Goal: Find specific page/section: Find specific page/section

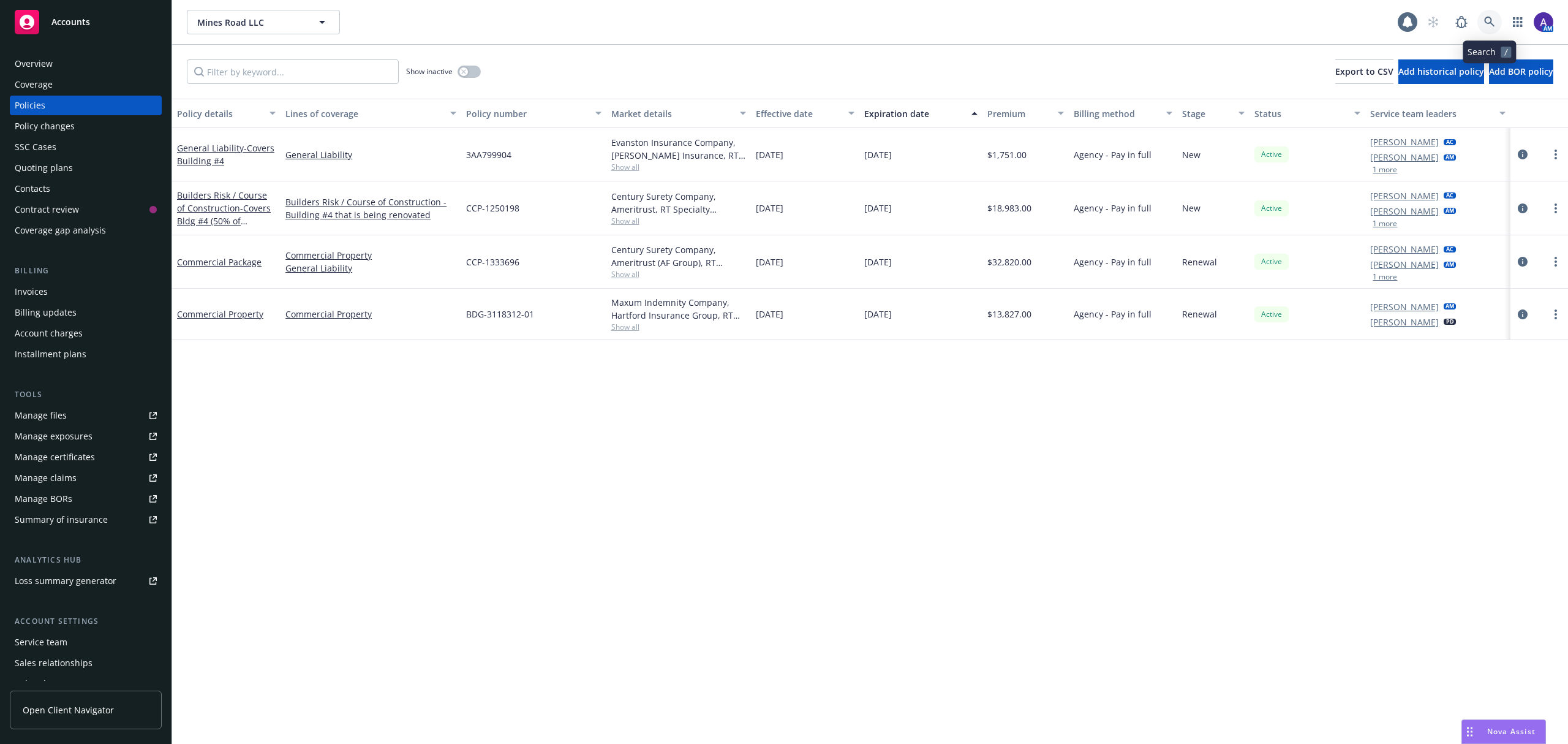
click at [1488, 28] on link at bounding box center [1489, 21] width 24 height 24
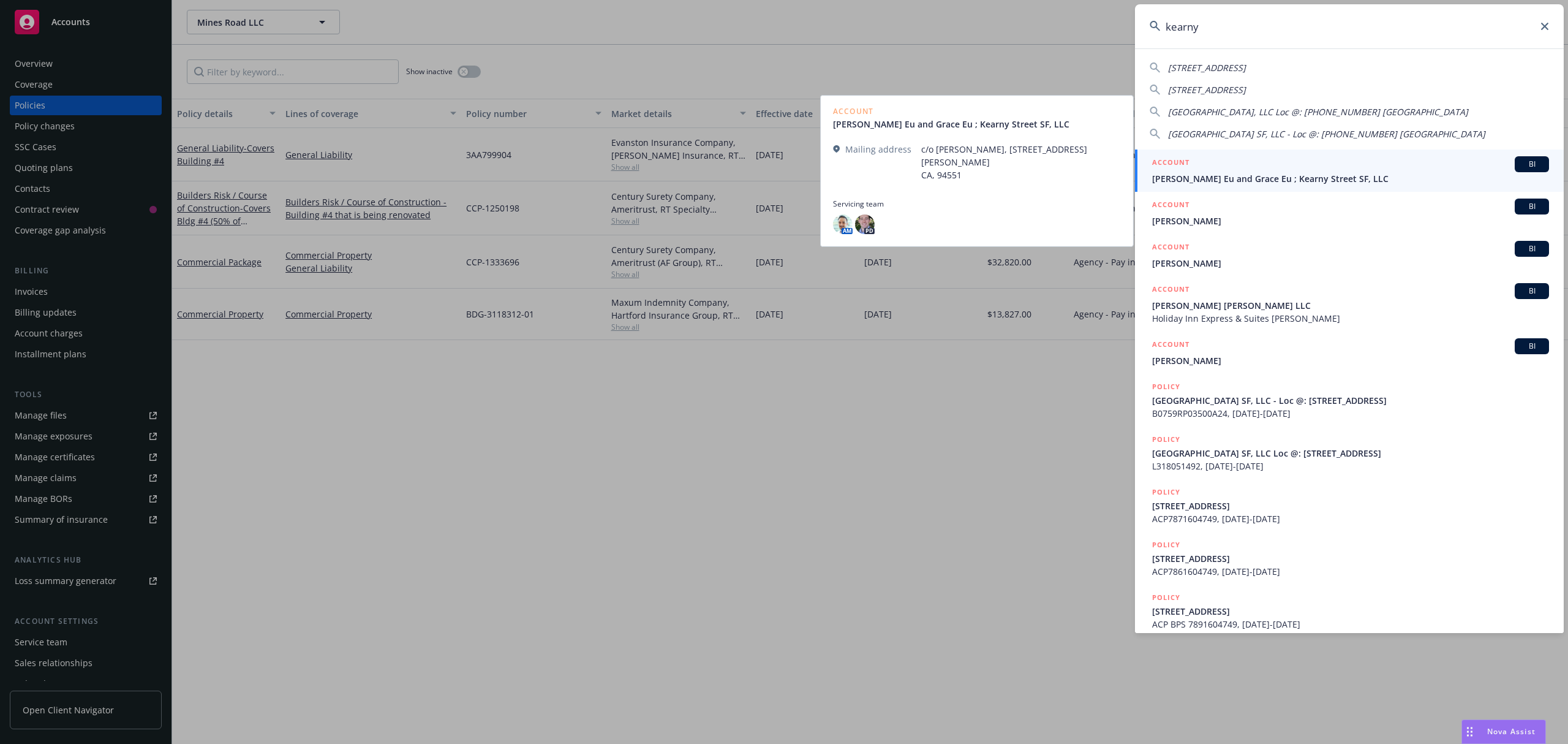
type input "kearny"
click at [1257, 182] on span "James K. Eu and Grace Eu ; Kearny Street SF, LLC" at bounding box center [1350, 177] width 397 height 13
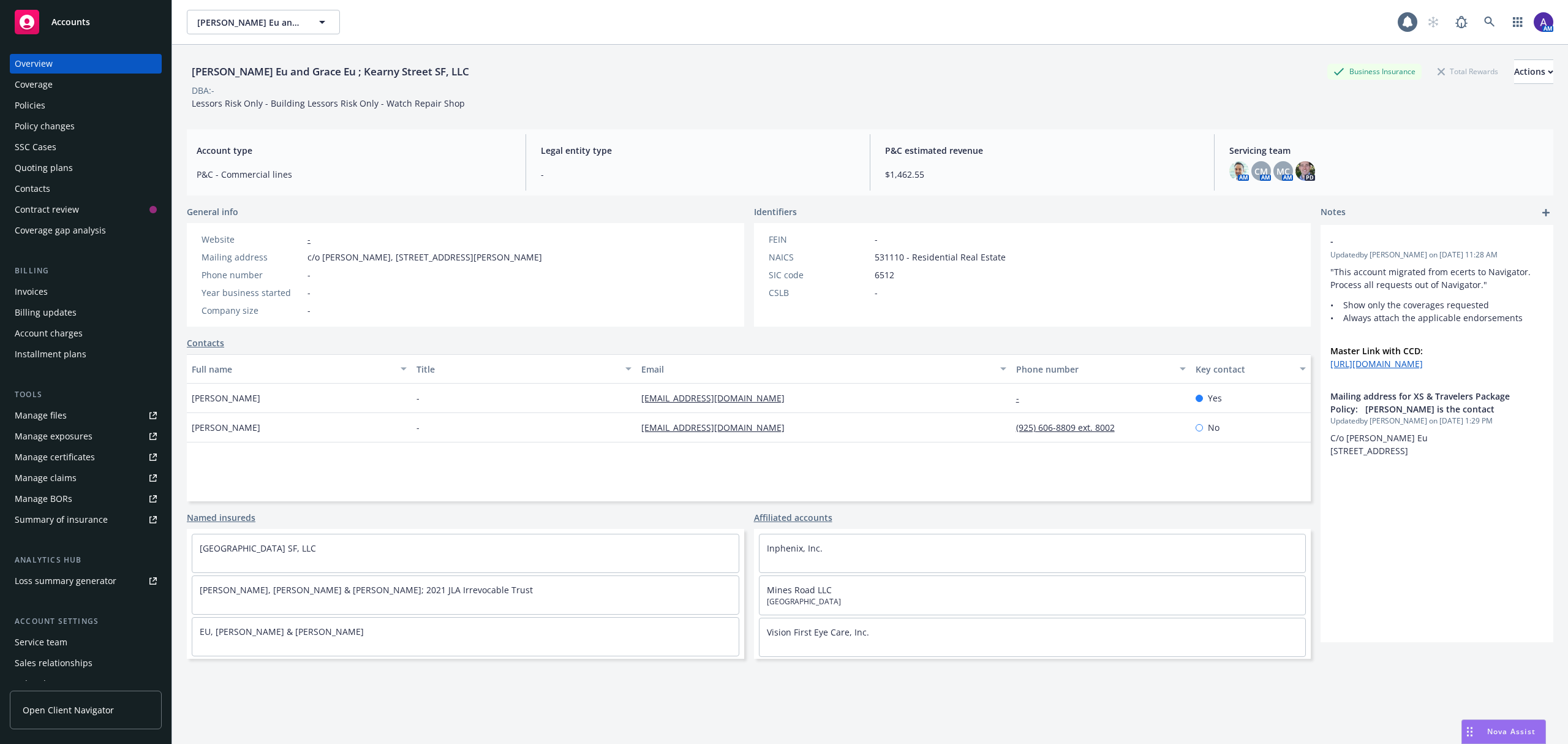
click at [104, 99] on div "Policies" at bounding box center [86, 105] width 142 height 20
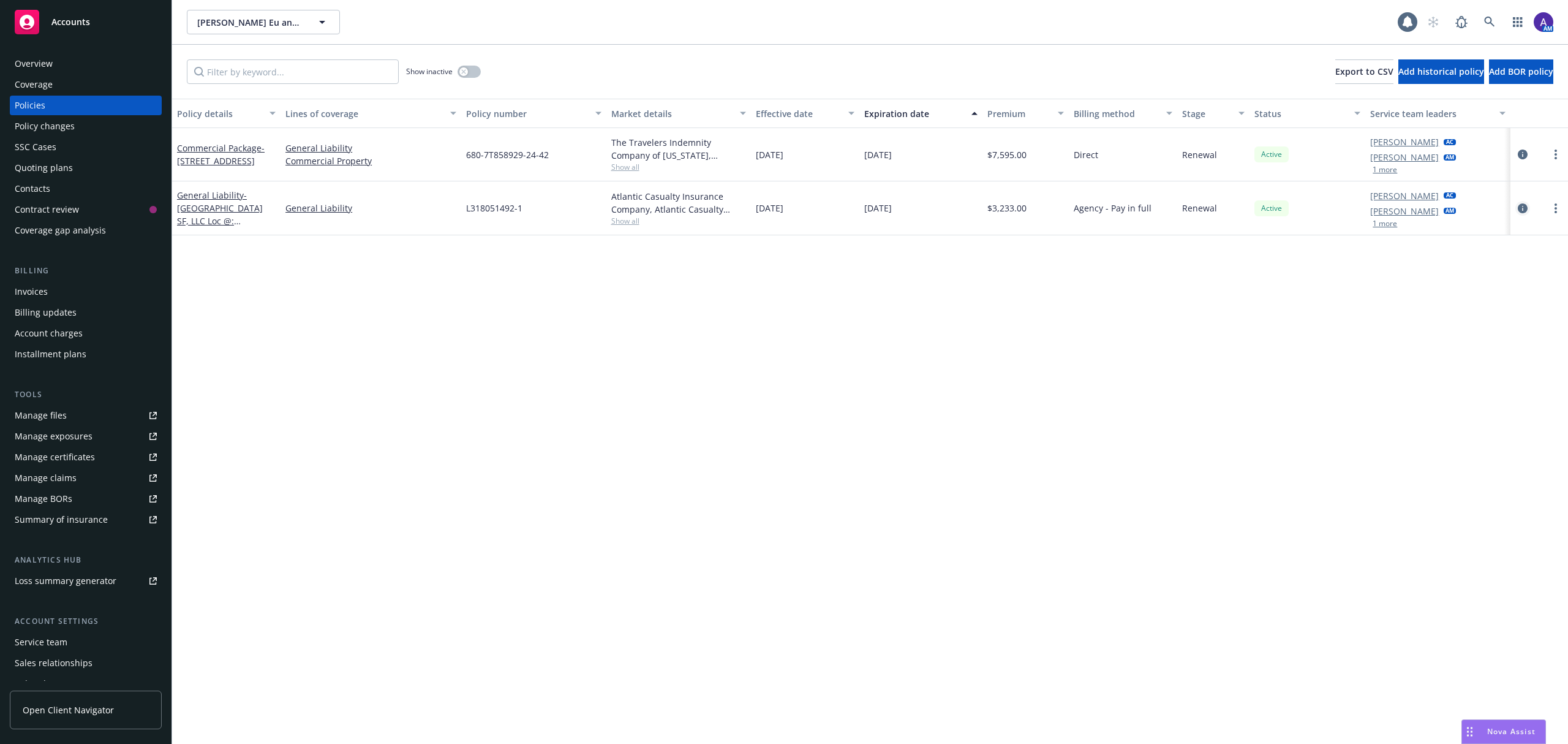
click at [1527, 207] on icon "circleInformation" at bounding box center [1522, 209] width 10 height 10
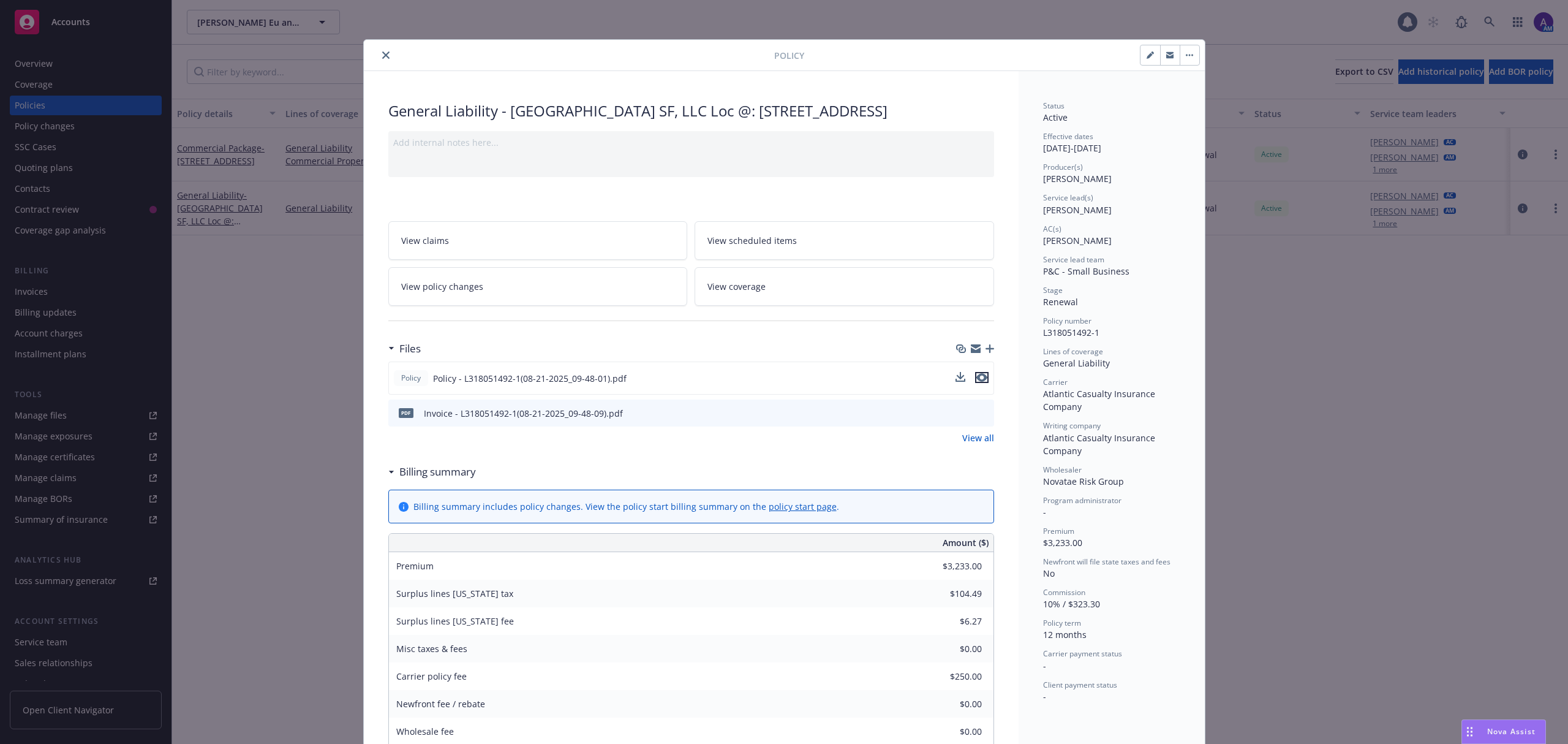
click at [976, 381] on icon "preview file" at bounding box center [981, 377] width 11 height 9
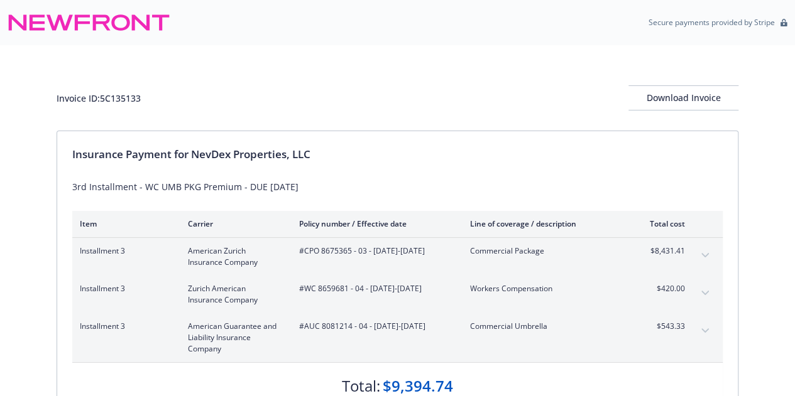
scroll to position [86, 0]
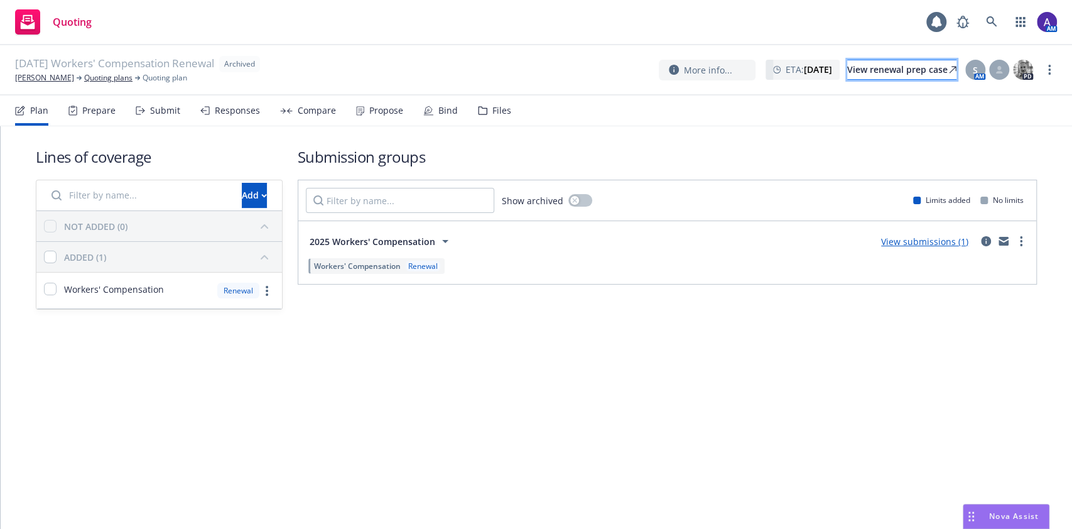
click at [898, 69] on div "View renewal prep case" at bounding box center [901, 69] width 109 height 19
click at [35, 79] on link "[PERSON_NAME]" at bounding box center [44, 77] width 59 height 11
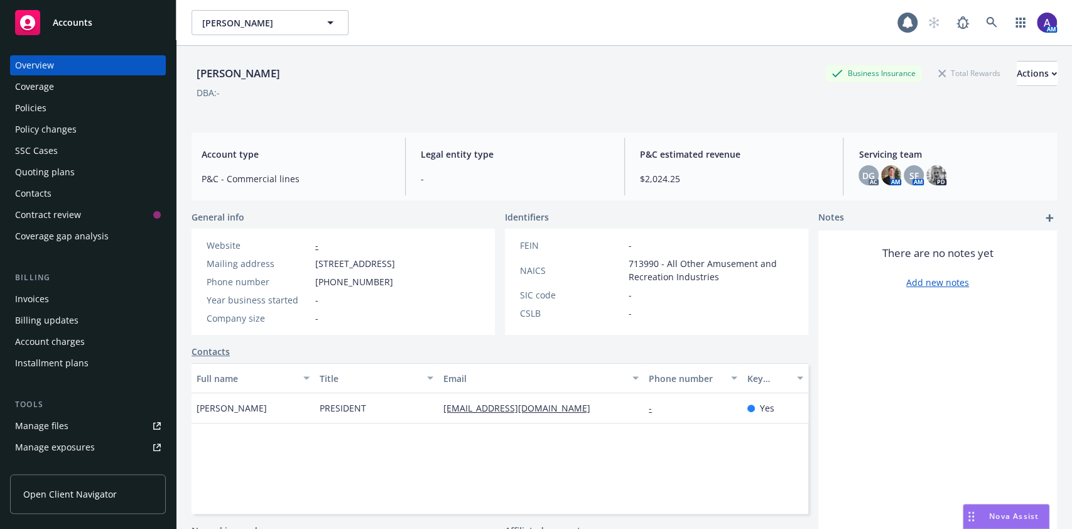
click at [38, 116] on div "Policies" at bounding box center [30, 108] width 31 height 20
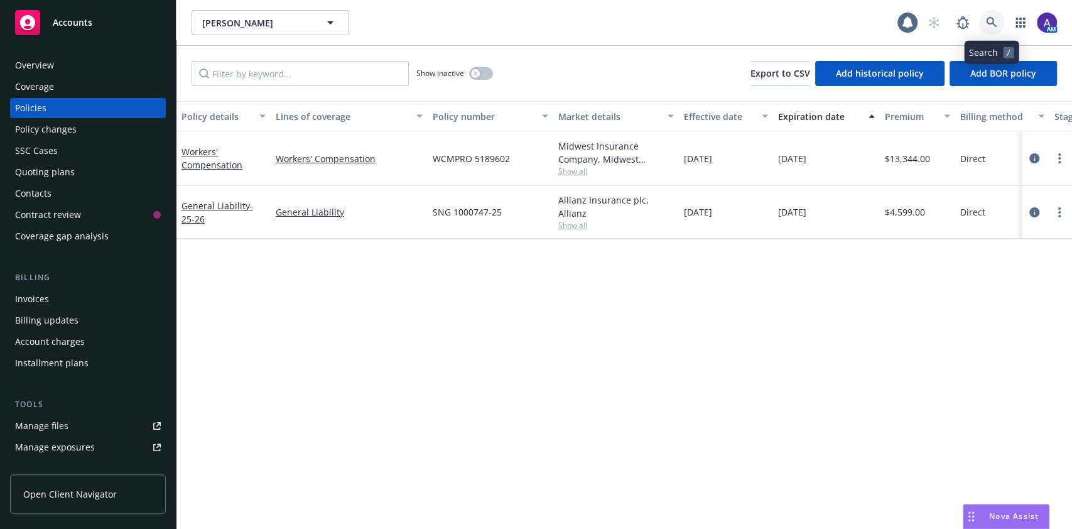
click at [996, 28] on icon at bounding box center [991, 22] width 11 height 11
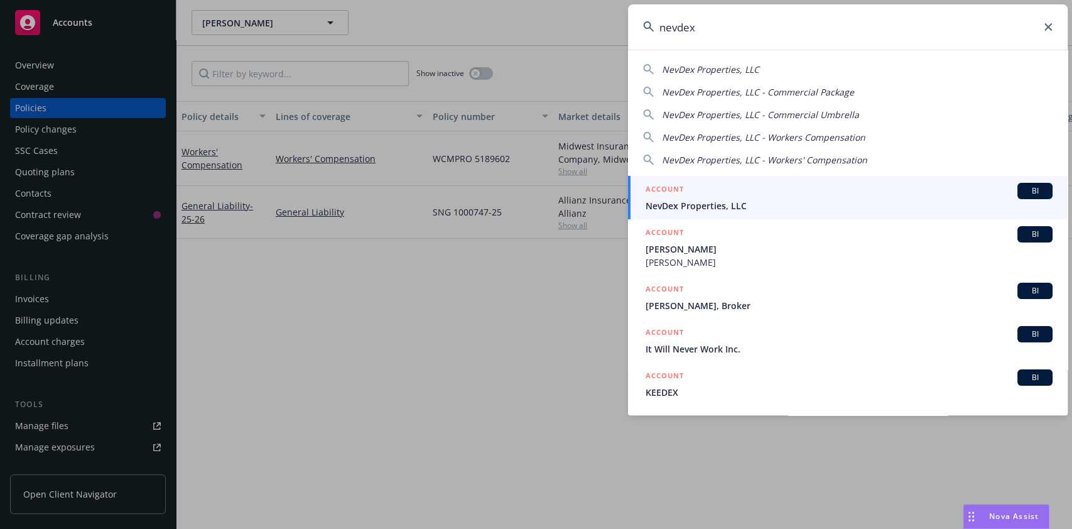
type input "nevdex"
click at [724, 192] on div "ACCOUNT BI" at bounding box center [849, 191] width 407 height 16
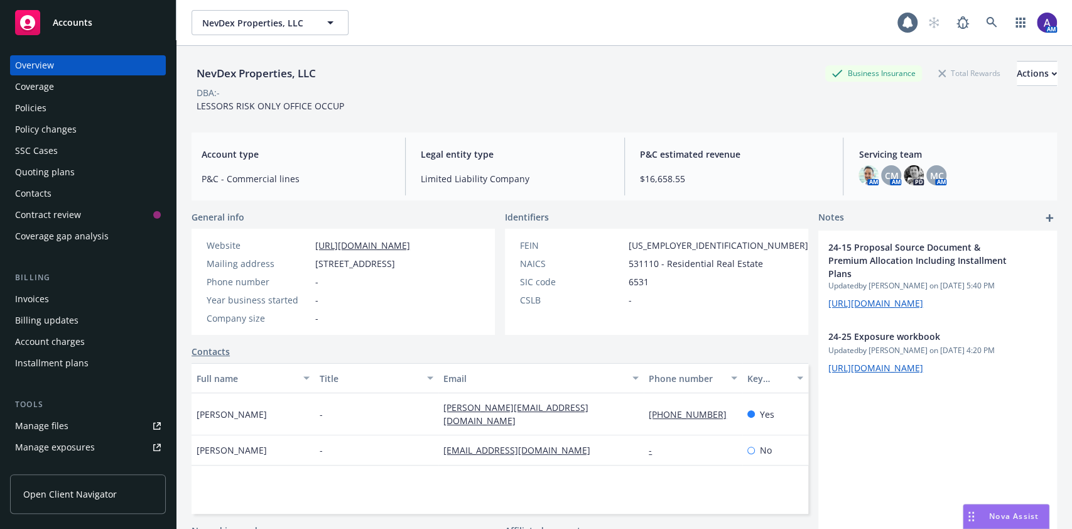
click at [43, 112] on div "Policies" at bounding box center [30, 108] width 31 height 20
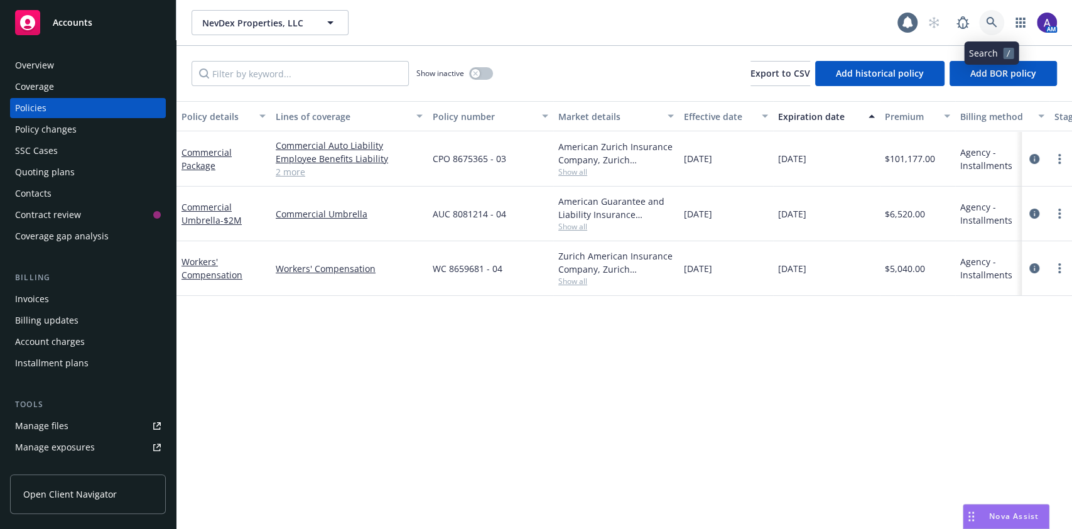
click at [994, 26] on icon at bounding box center [991, 22] width 11 height 11
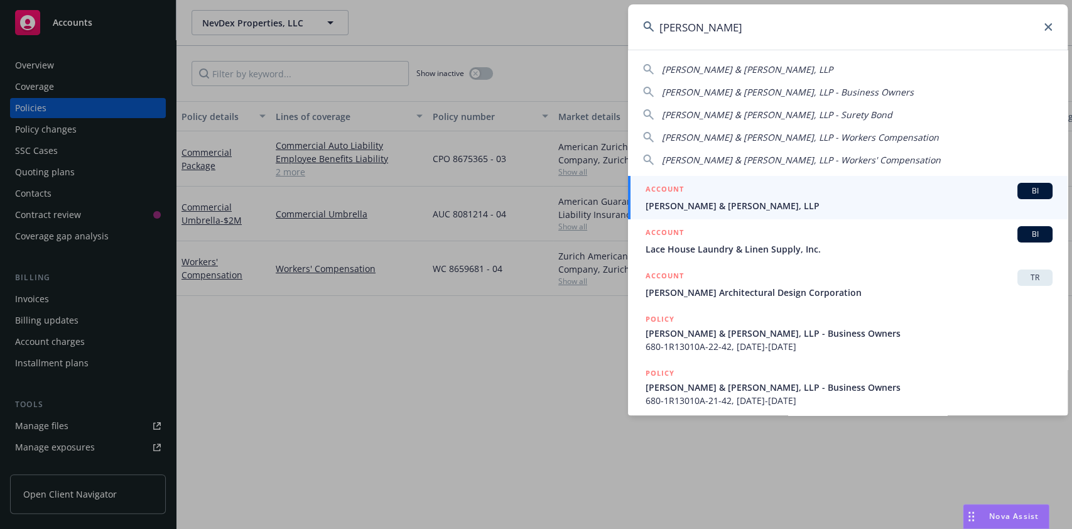
type input "lindborg"
click at [694, 206] on span "Lindborg & Mazor, LLP" at bounding box center [849, 205] width 407 height 13
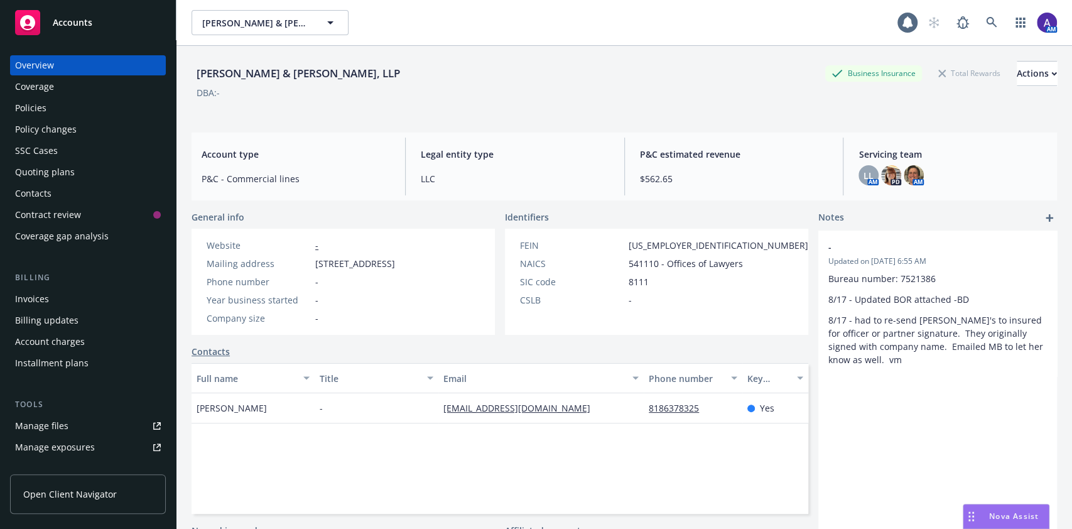
click at [83, 103] on div "Policies" at bounding box center [88, 108] width 146 height 20
